Goal: Information Seeking & Learning: Learn about a topic

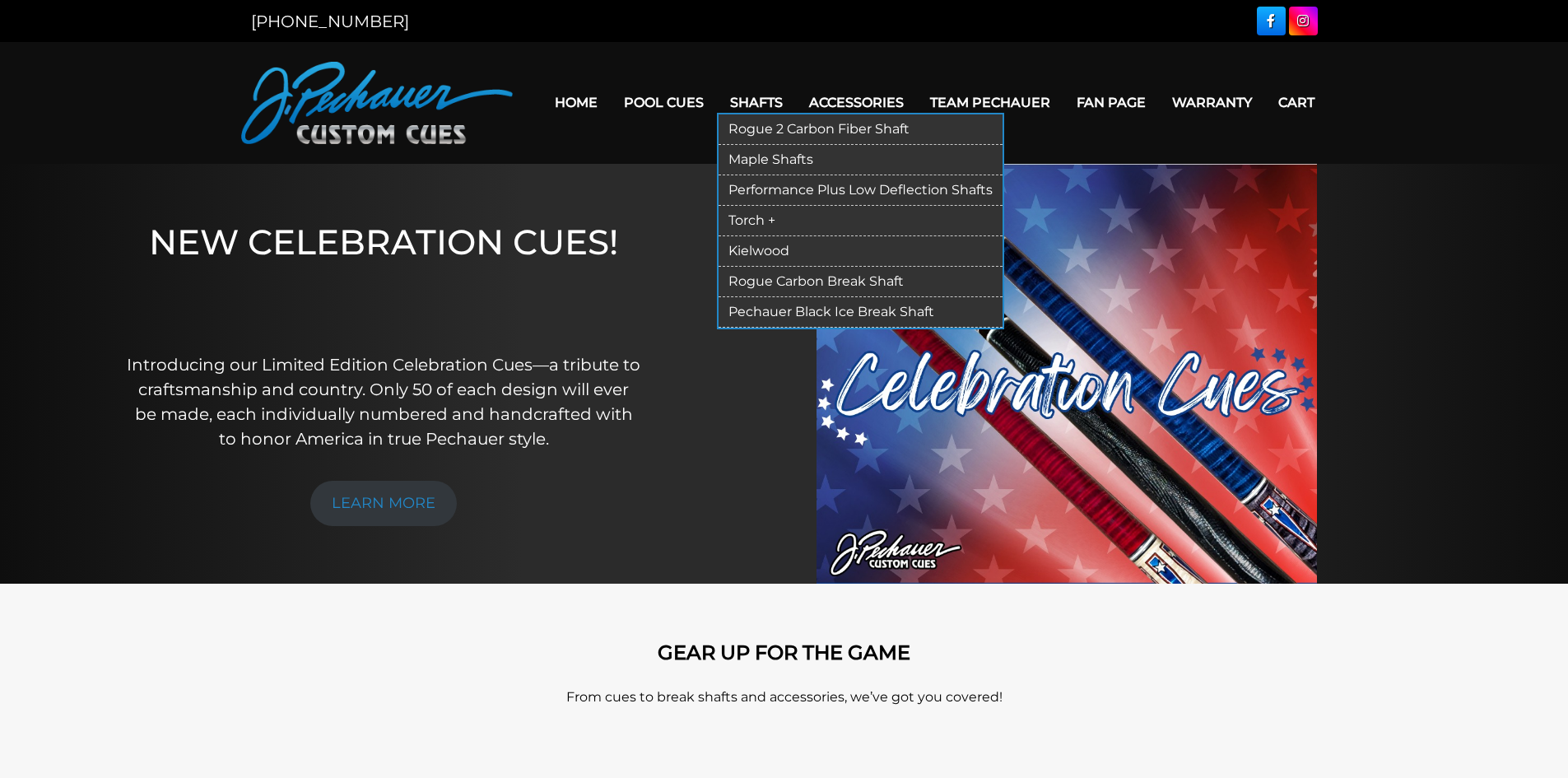
click at [781, 187] on link "Performance Plus Low Deflection Shafts" at bounding box center [860, 190] width 284 height 30
click at [770, 129] on link "Rogue 2 Carbon Fiber Shaft" at bounding box center [860, 129] width 284 height 30
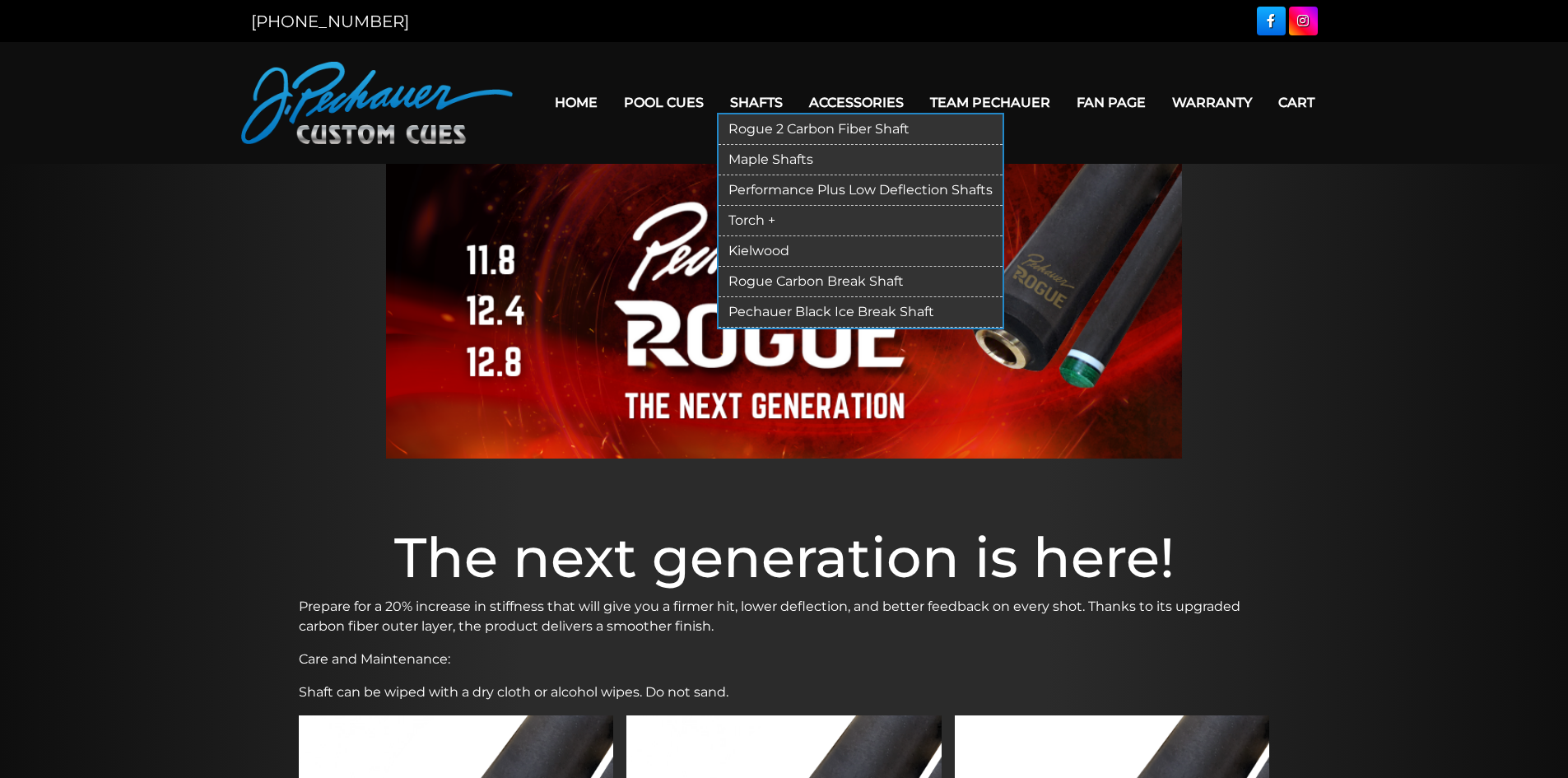
click at [760, 220] on link "Torch +" at bounding box center [860, 221] width 284 height 30
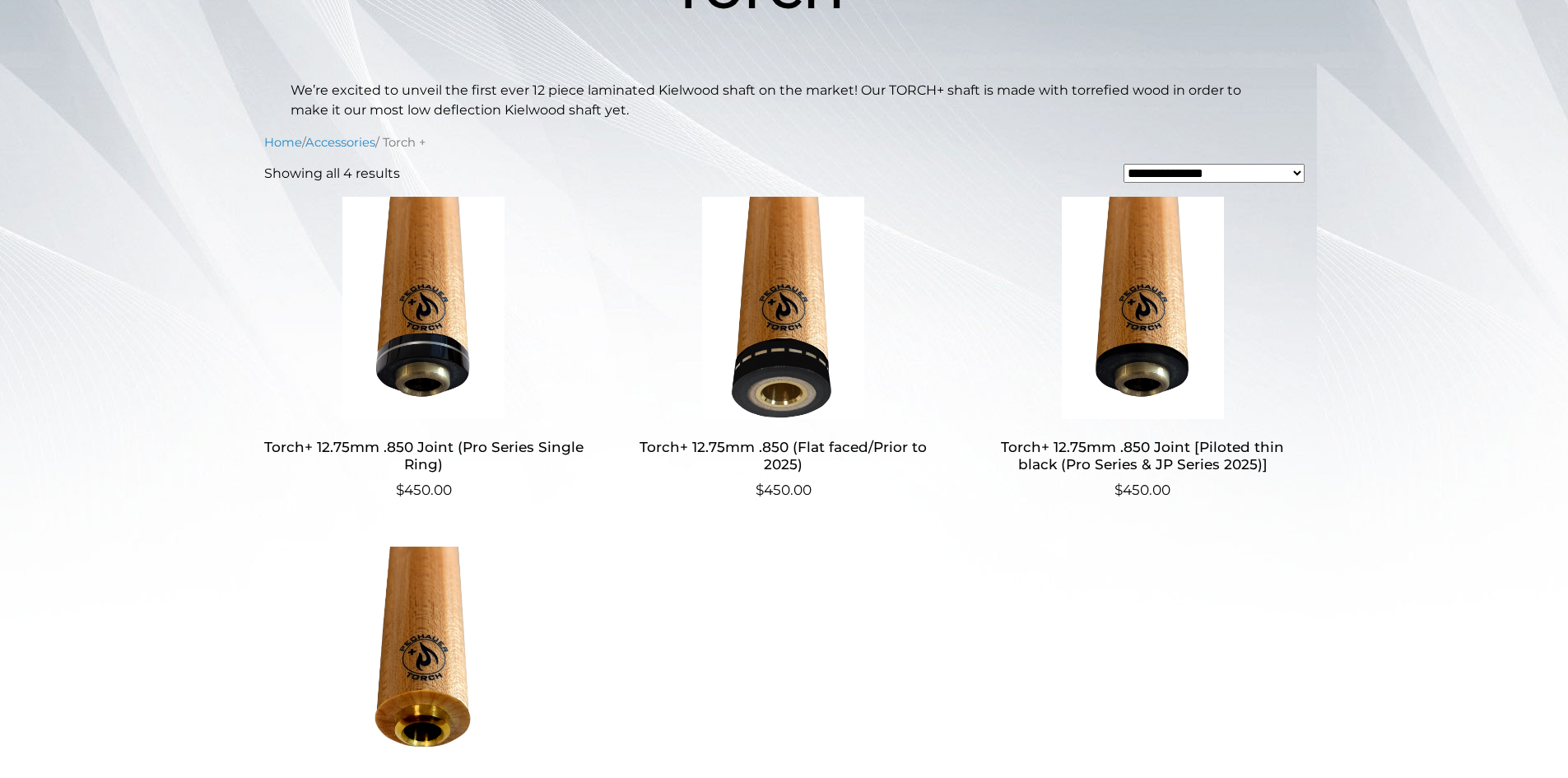
scroll to position [332, 0]
drag, startPoint x: 772, startPoint y: 223, endPoint x: 143, endPoint y: 264, distance: 630.3
click at [143, 264] on main "**********" at bounding box center [784, 391] width 1568 height 1119
